Goal: Find specific page/section: Find specific page/section

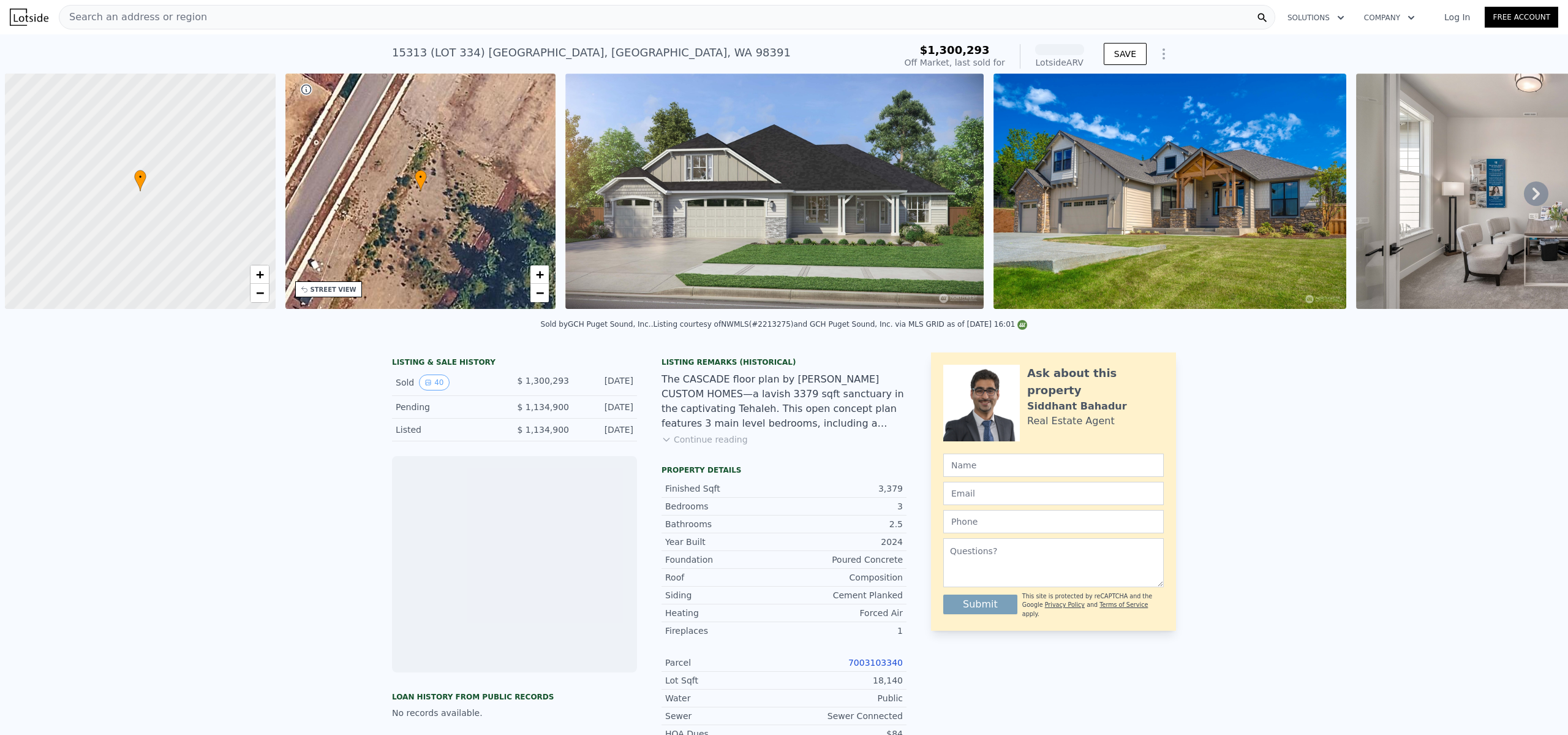
scroll to position [0, 5]
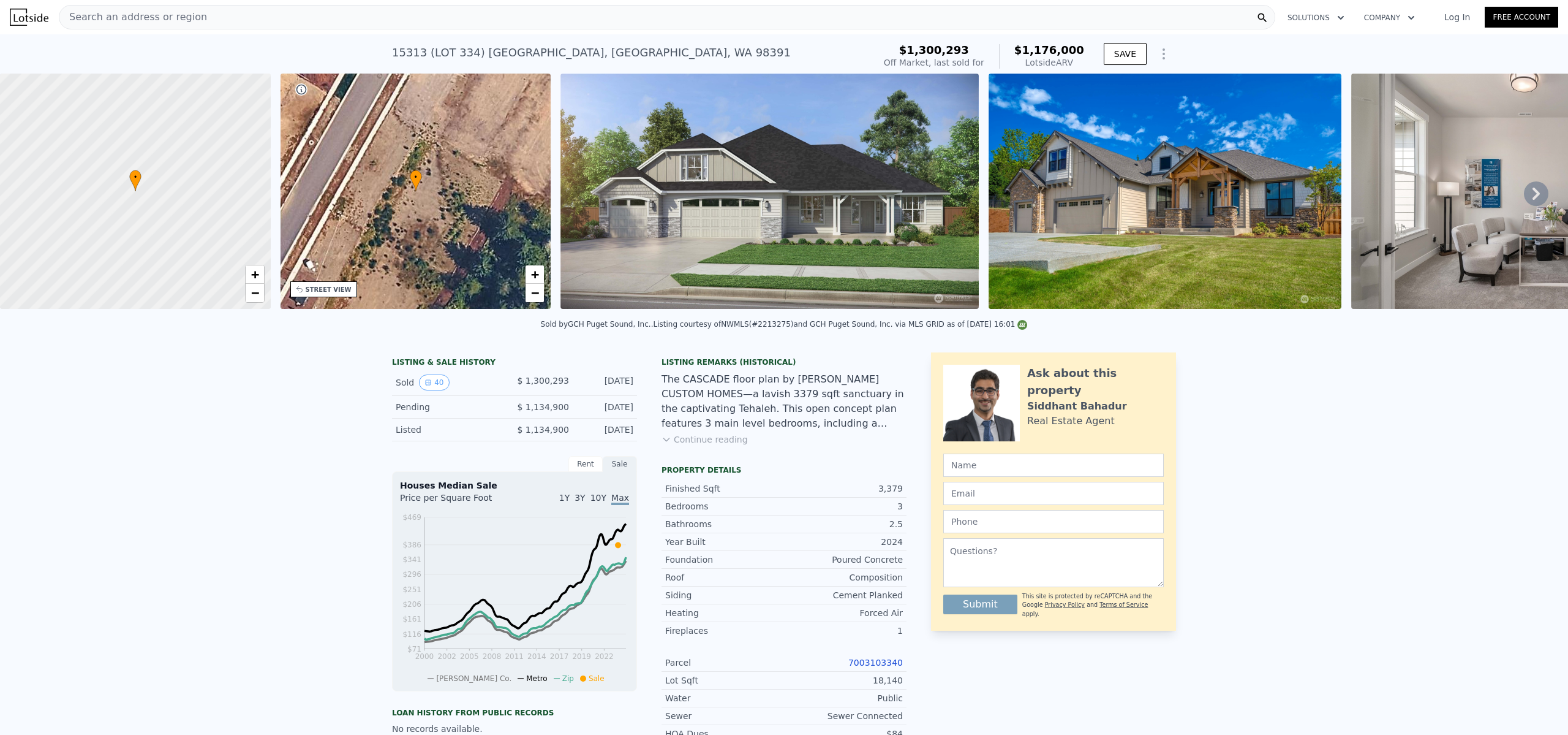
click at [273, 16] on div "Search an address or region" at bounding box center [667, 17] width 1216 height 25
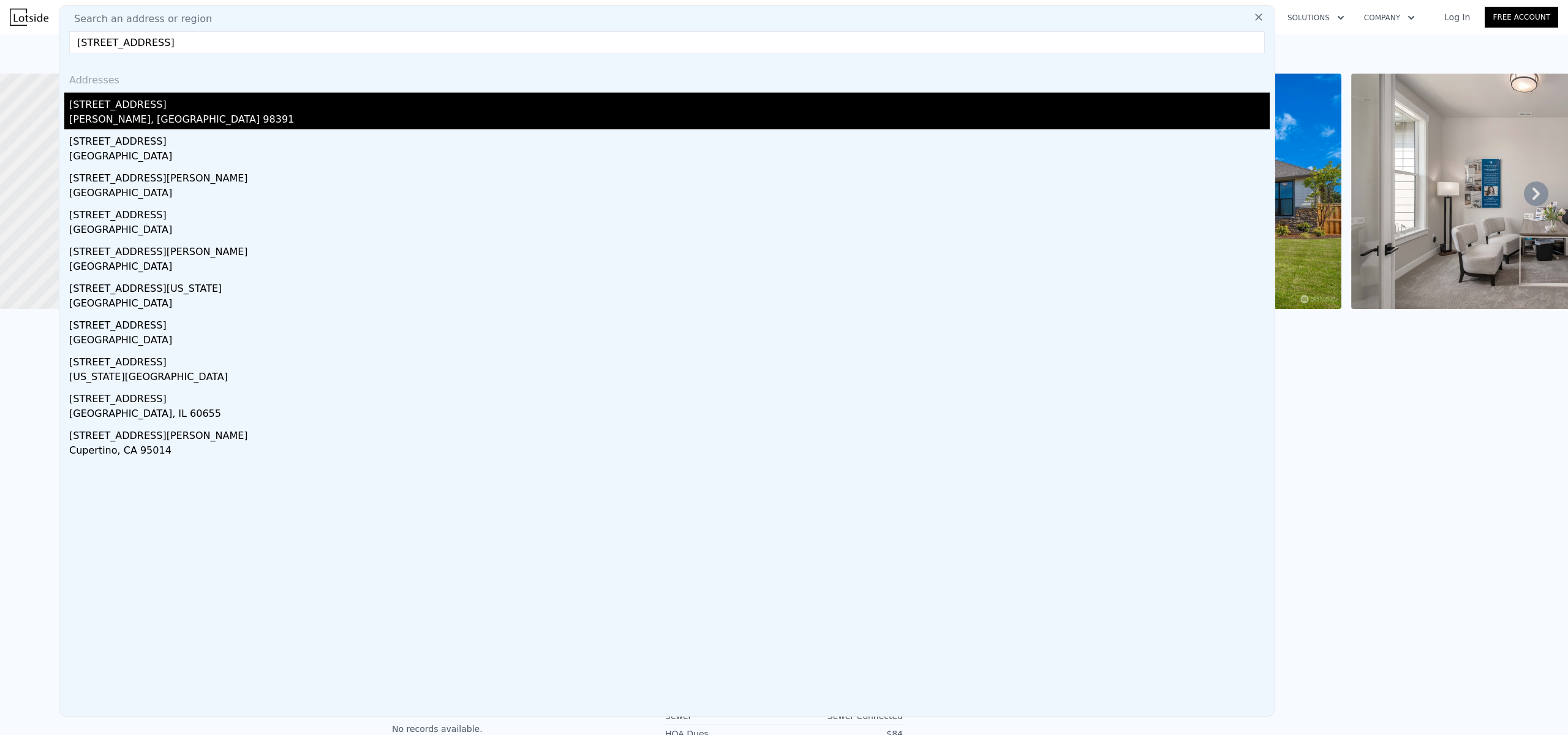
type input "[STREET_ADDRESS]"
click at [127, 110] on div "[STREET_ADDRESS]" at bounding box center [669, 102] width 1200 height 19
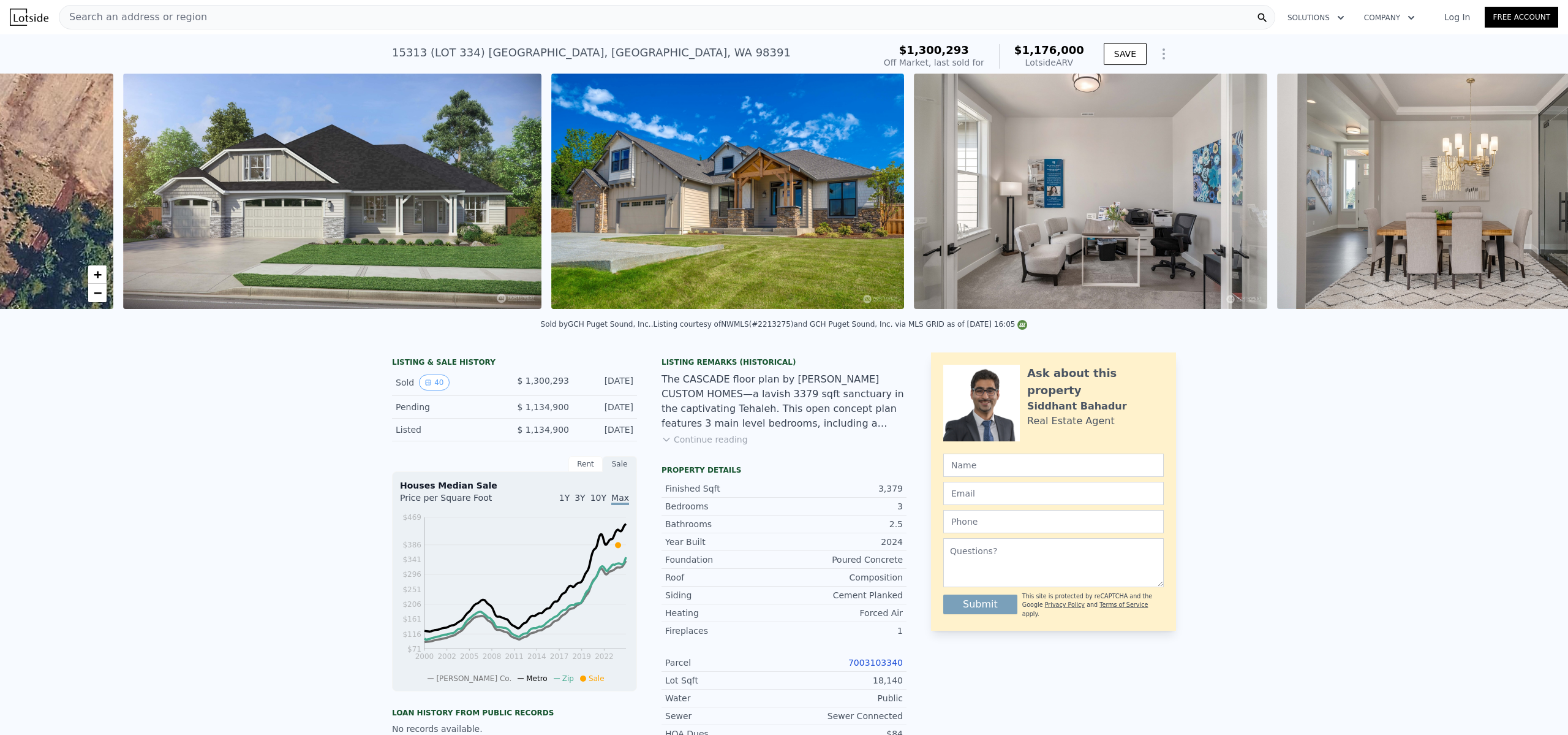
scroll to position [0, 560]
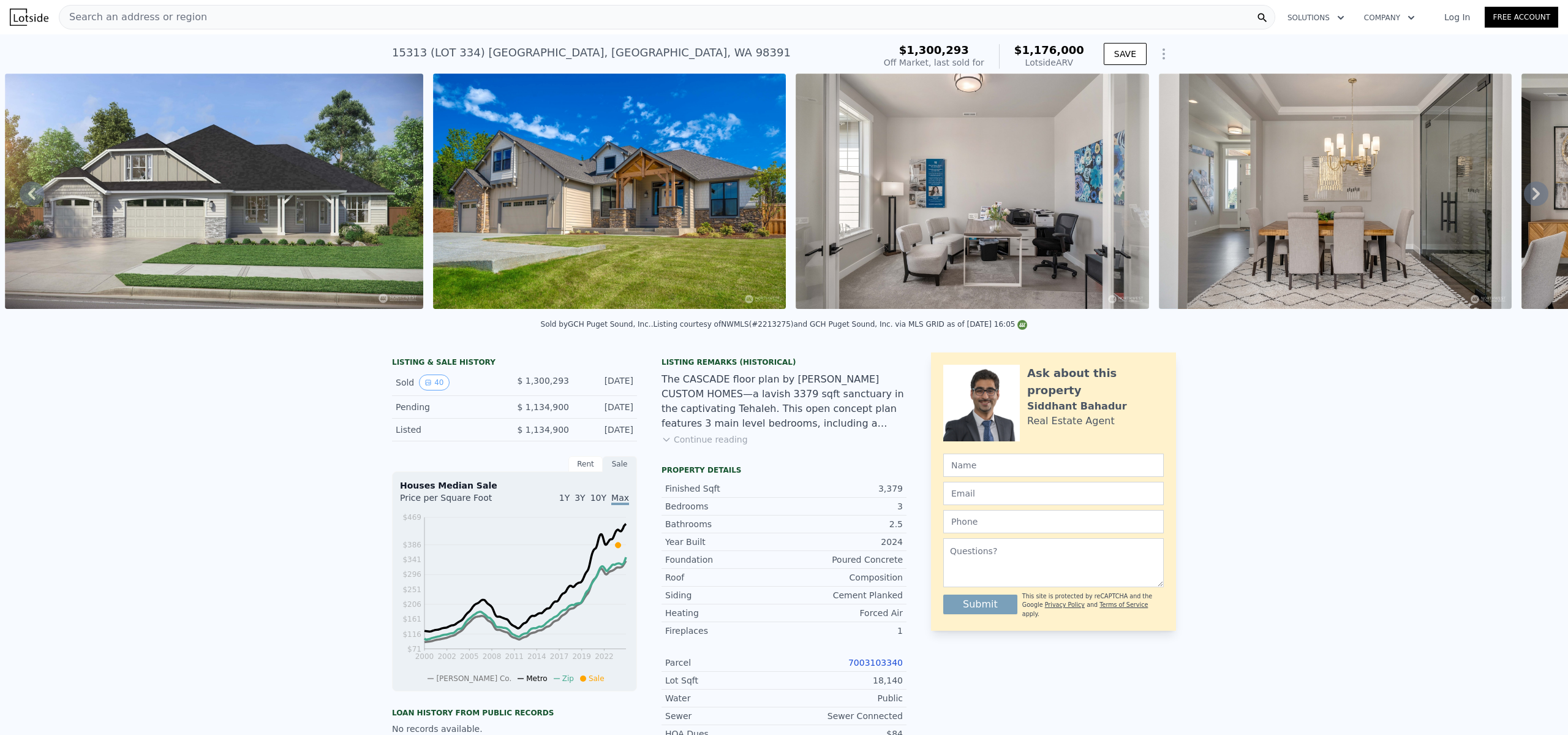
click at [327, 11] on div "Search an address or region" at bounding box center [667, 17] width 1216 height 25
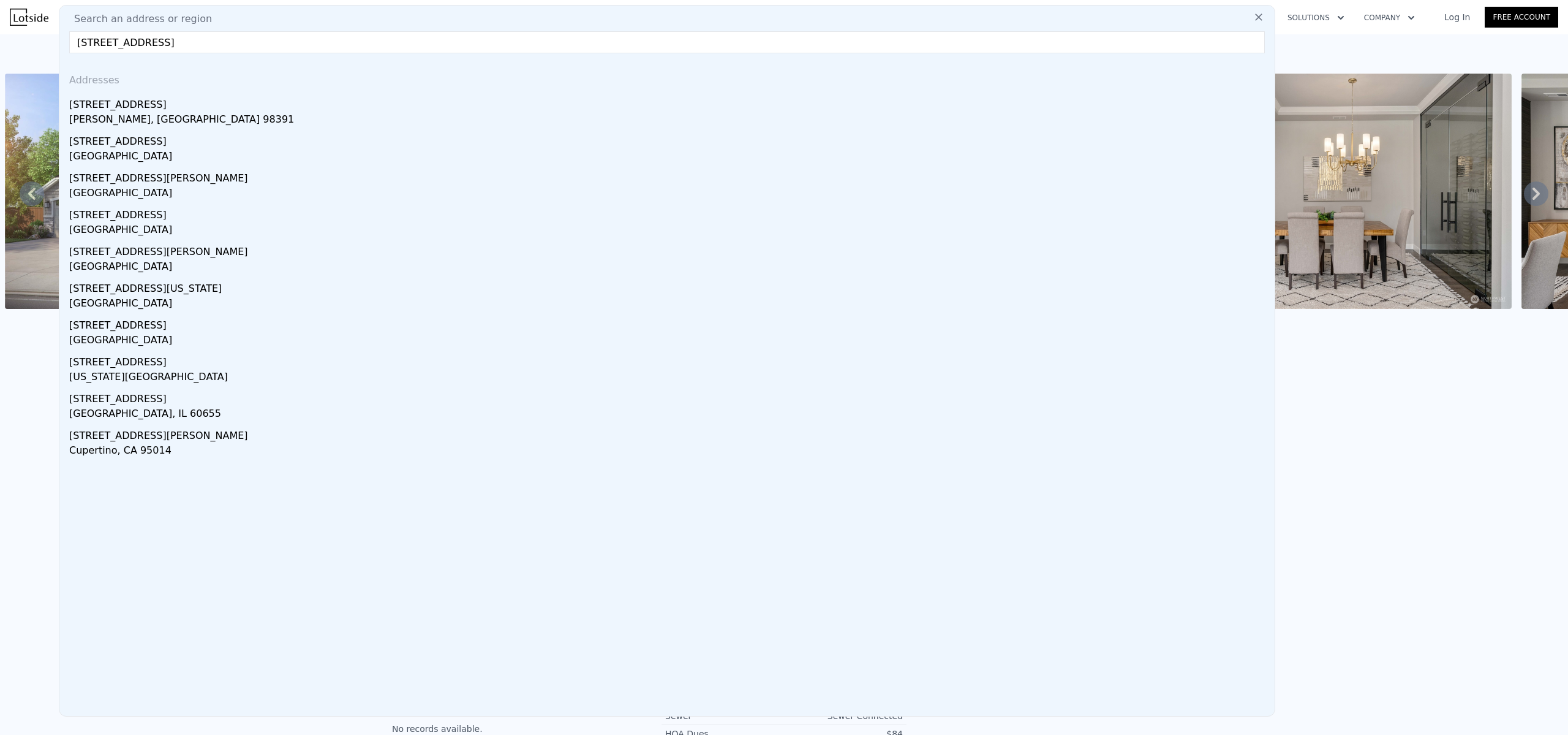
type input "[STREET_ADDRESS]"
click at [115, 108] on div "[STREET_ADDRESS]" at bounding box center [669, 102] width 1200 height 19
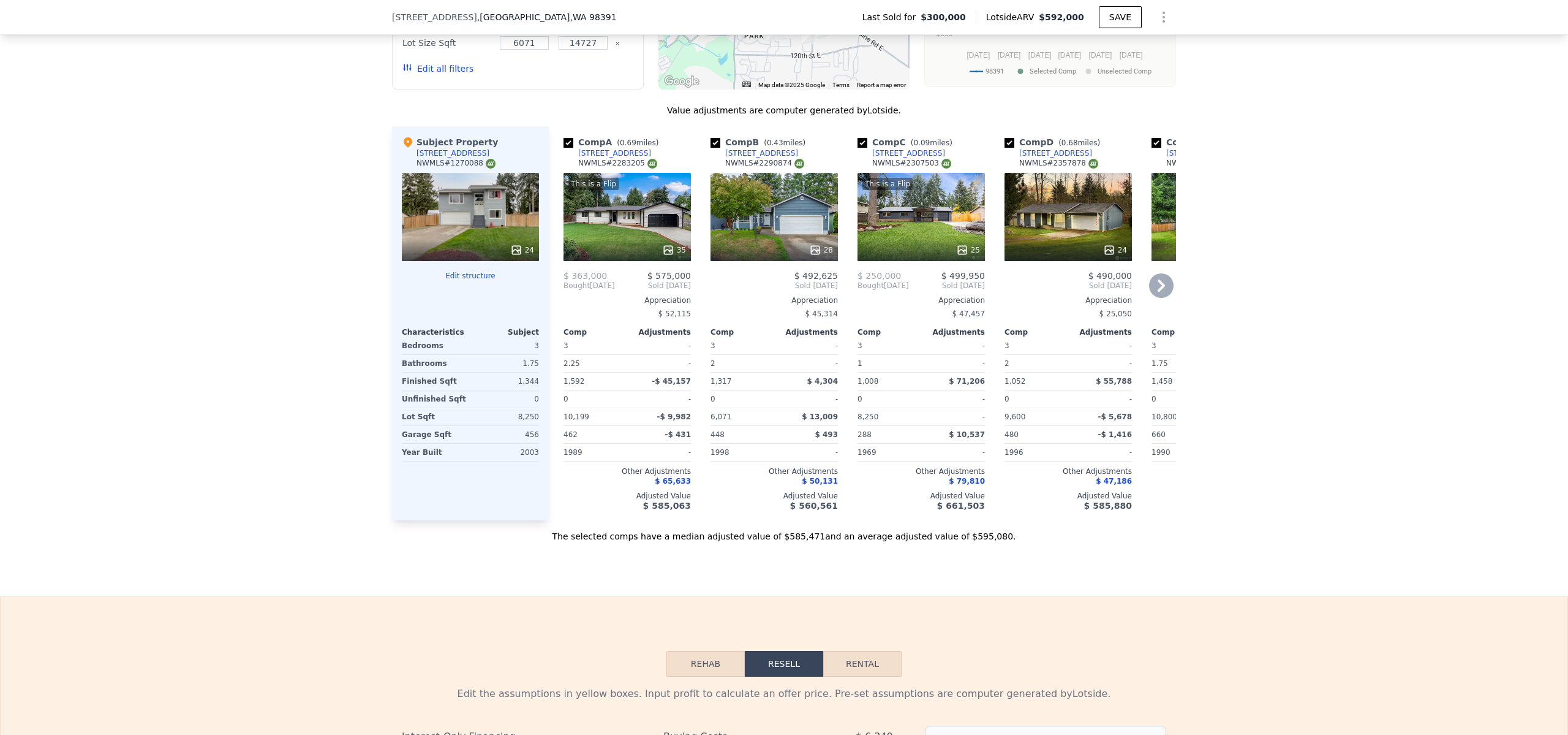
scroll to position [1276, 0]
